Goal: Answer question/provide support: Share knowledge or assist other users

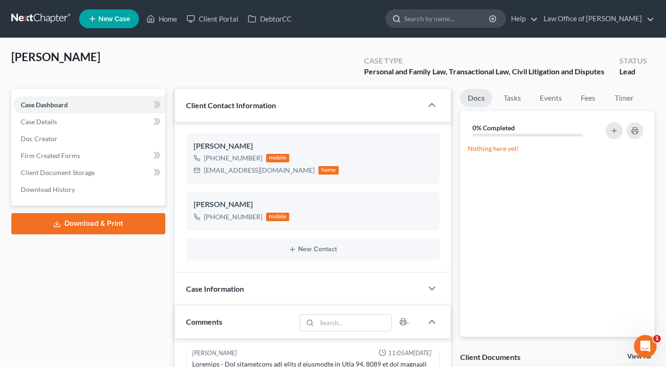
click at [427, 19] on input "search" at bounding box center [447, 18] width 86 height 17
type input "[PERSON_NAME]"
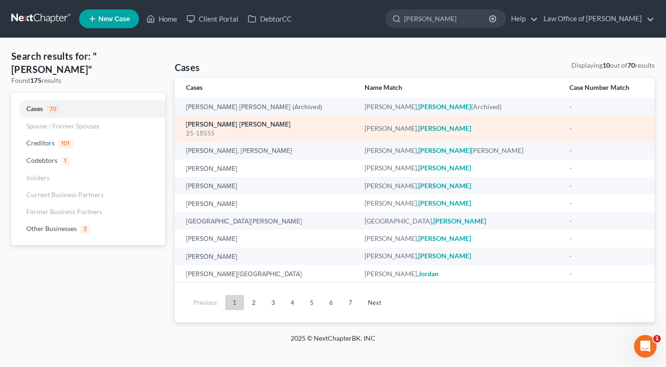
click at [240, 125] on link "[PERSON_NAME] [PERSON_NAME]" at bounding box center [238, 124] width 105 height 7
click at [244, 132] on div "25-18555" at bounding box center [268, 133] width 164 height 9
click at [246, 124] on link "[PERSON_NAME] [PERSON_NAME]" at bounding box center [238, 124] width 105 height 7
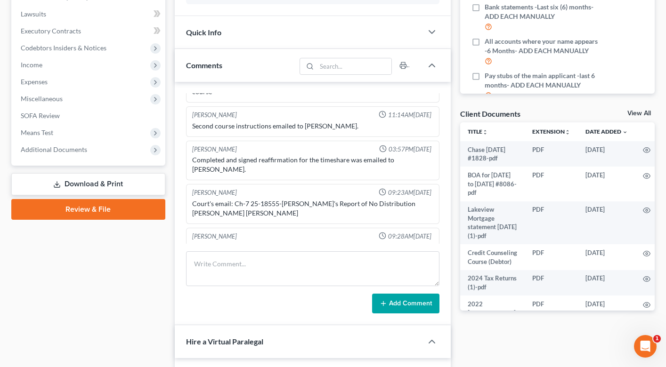
scroll to position [324, 0]
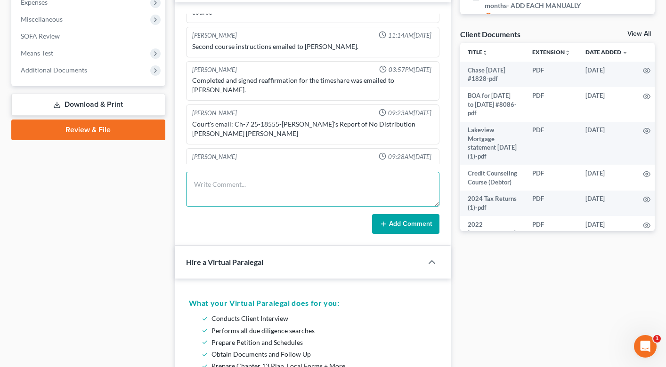
click at [257, 200] on textarea at bounding box center [312, 189] width 253 height 35
paste textarea "057445"
click at [289, 186] on textarea "suggestion of bankruptcy filed in 057445" at bounding box center [312, 189] width 253 height 35
type textarea "suggestion of bankruptcy filed in Case# 25-057445"
click at [400, 224] on button "Add Comment" at bounding box center [405, 224] width 67 height 20
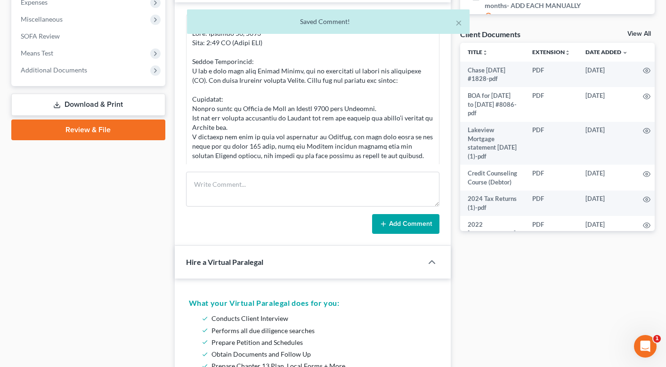
scroll to position [0, 0]
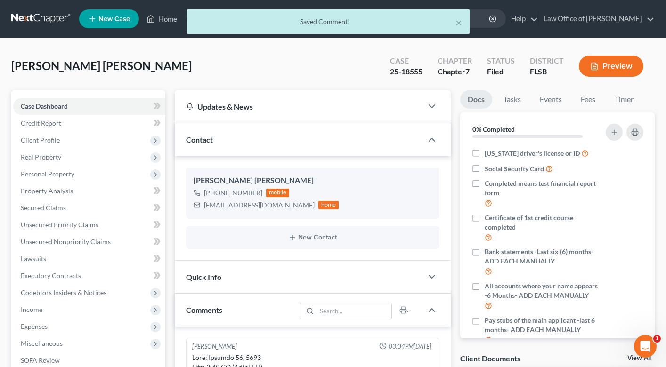
click at [165, 20] on div "× Saved Comment!" at bounding box center [328, 23] width 666 height 29
